Goal: Task Accomplishment & Management: Use online tool/utility

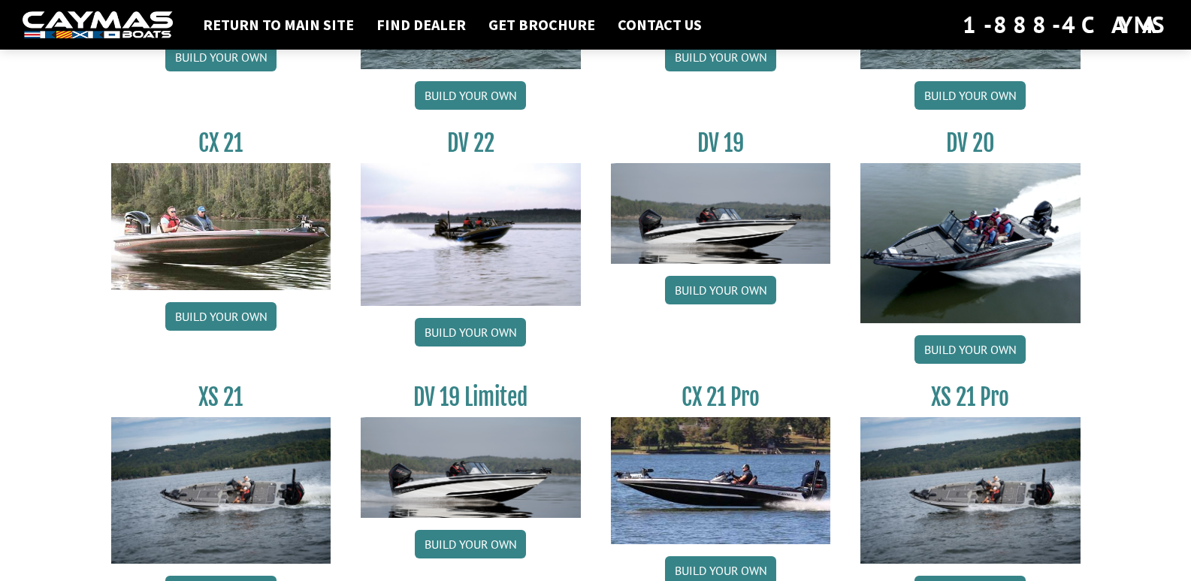
scroll to position [1768, 0]
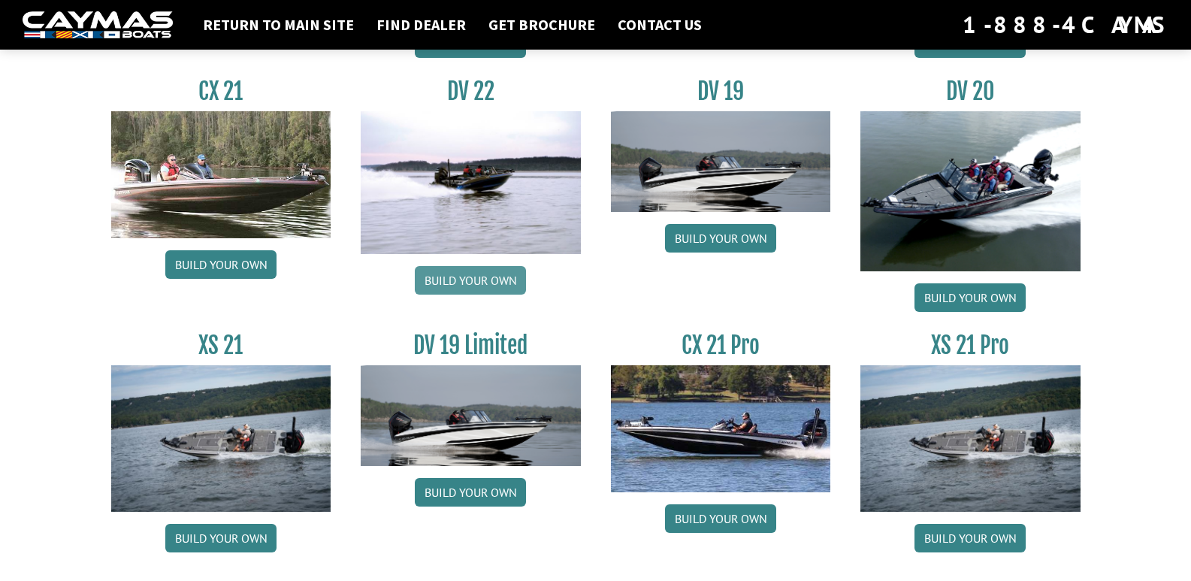
click at [447, 287] on link "Build your own" at bounding box center [470, 280] width 111 height 29
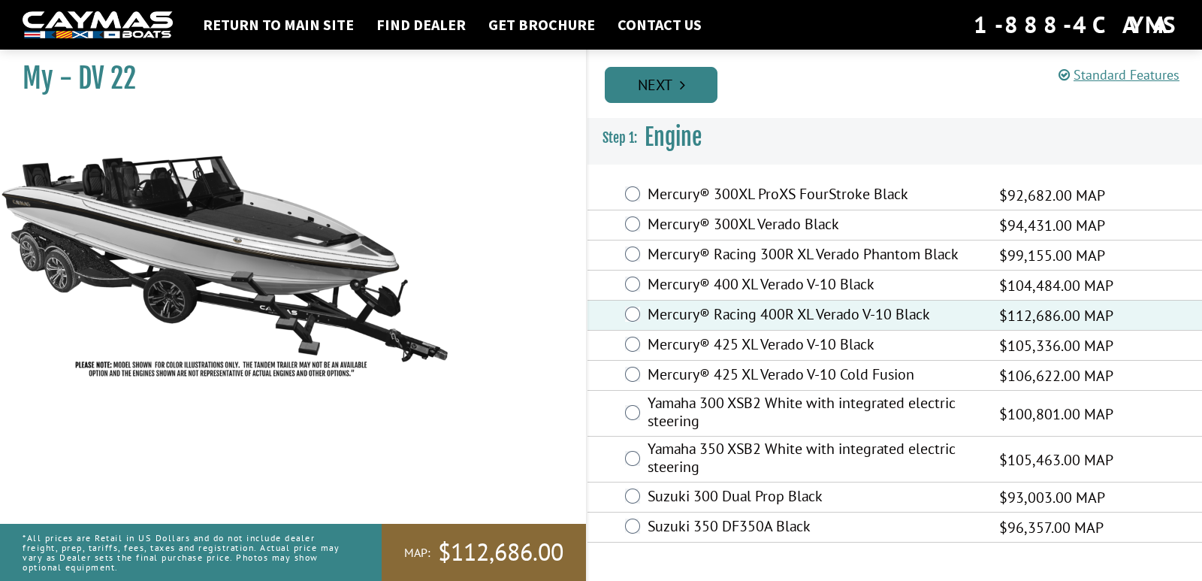
click at [657, 92] on link "Next" at bounding box center [661, 85] width 113 height 36
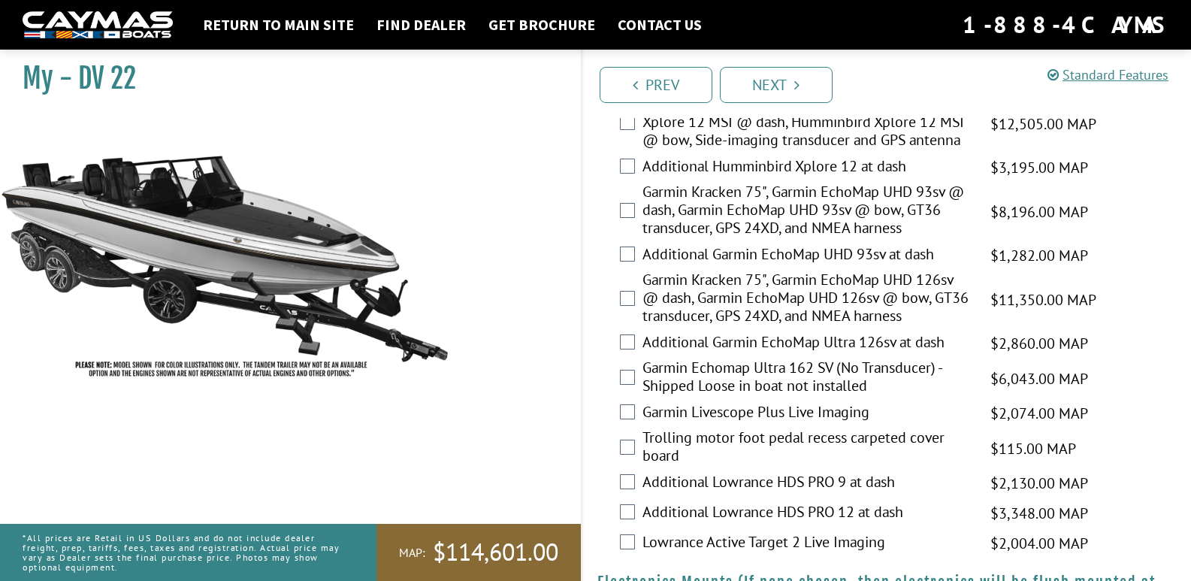
scroll to position [572, 0]
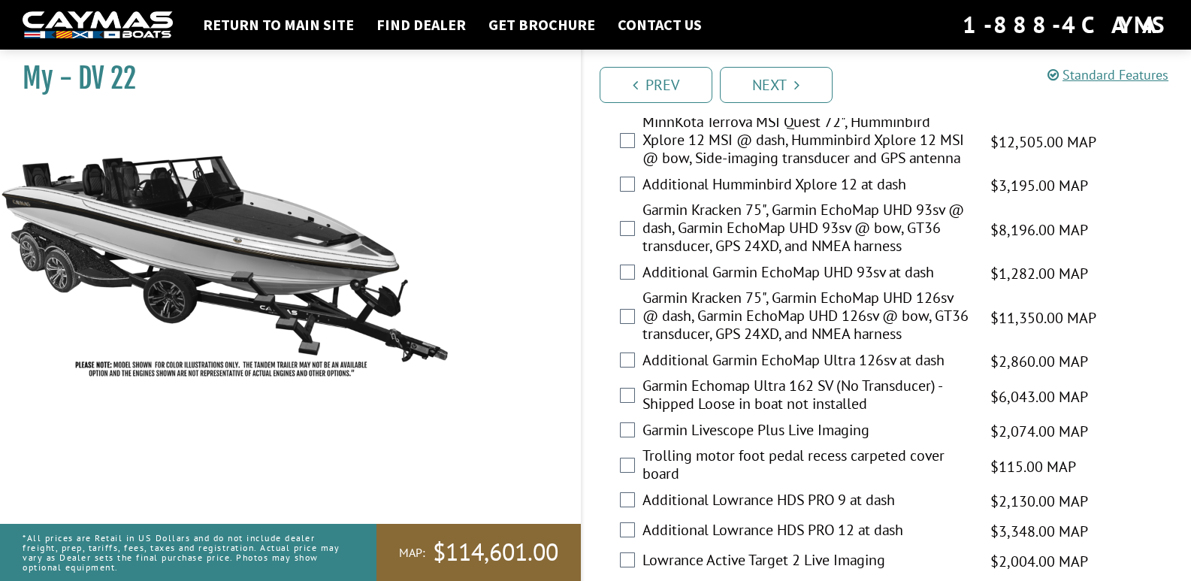
click at [637, 321] on div "Garmin Kracken 75", Garmin EchoMap UHD 126sv @ dash, Garmin EchoMap UHD 126sv @…" at bounding box center [886, 317] width 609 height 58
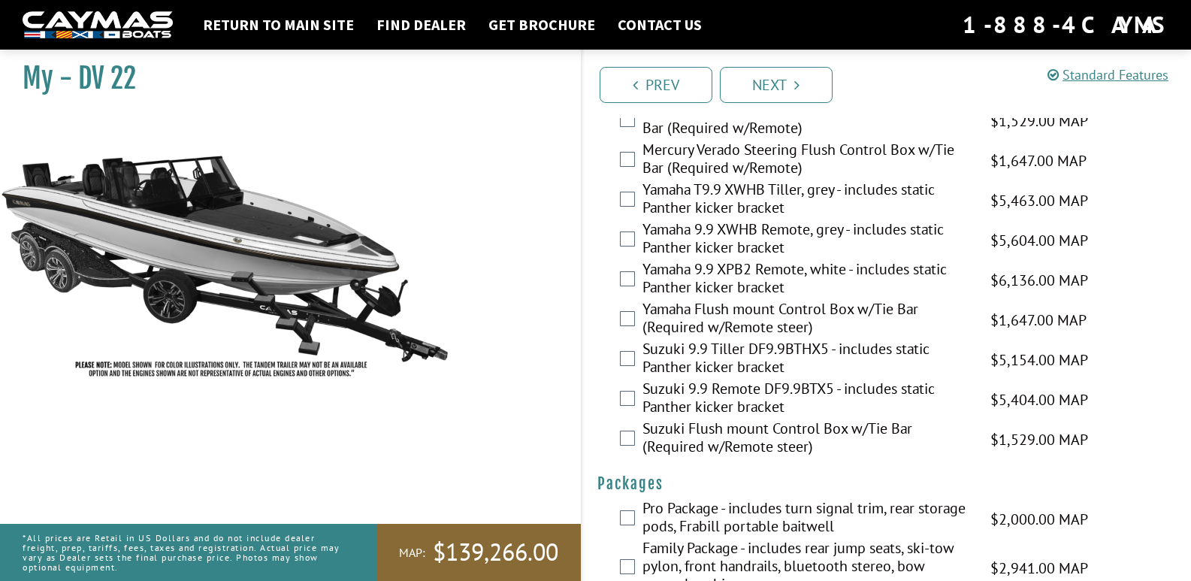
scroll to position [3908, 0]
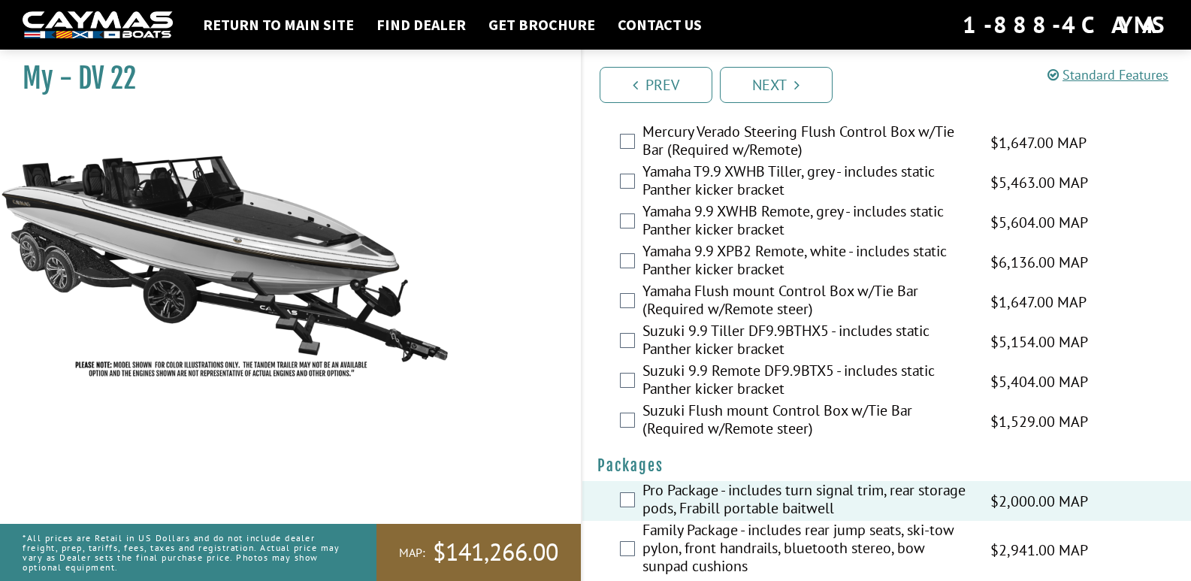
drag, startPoint x: 1154, startPoint y: 471, endPoint x: 1138, endPoint y: 447, distance: 28.8
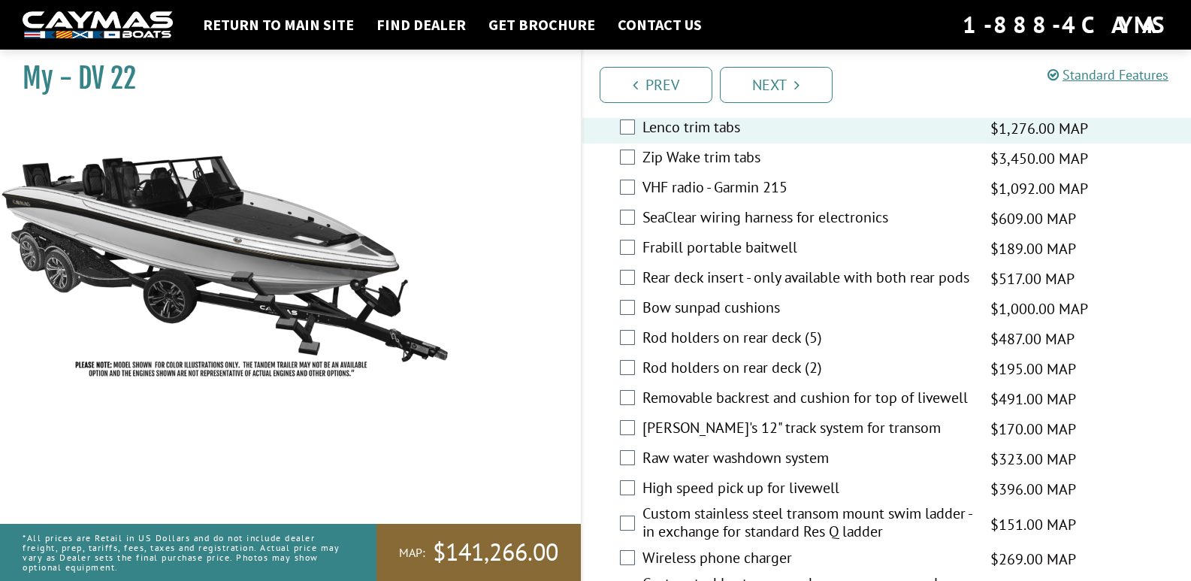
scroll to position [2934, 0]
